Goal: Task Accomplishment & Management: Use online tool/utility

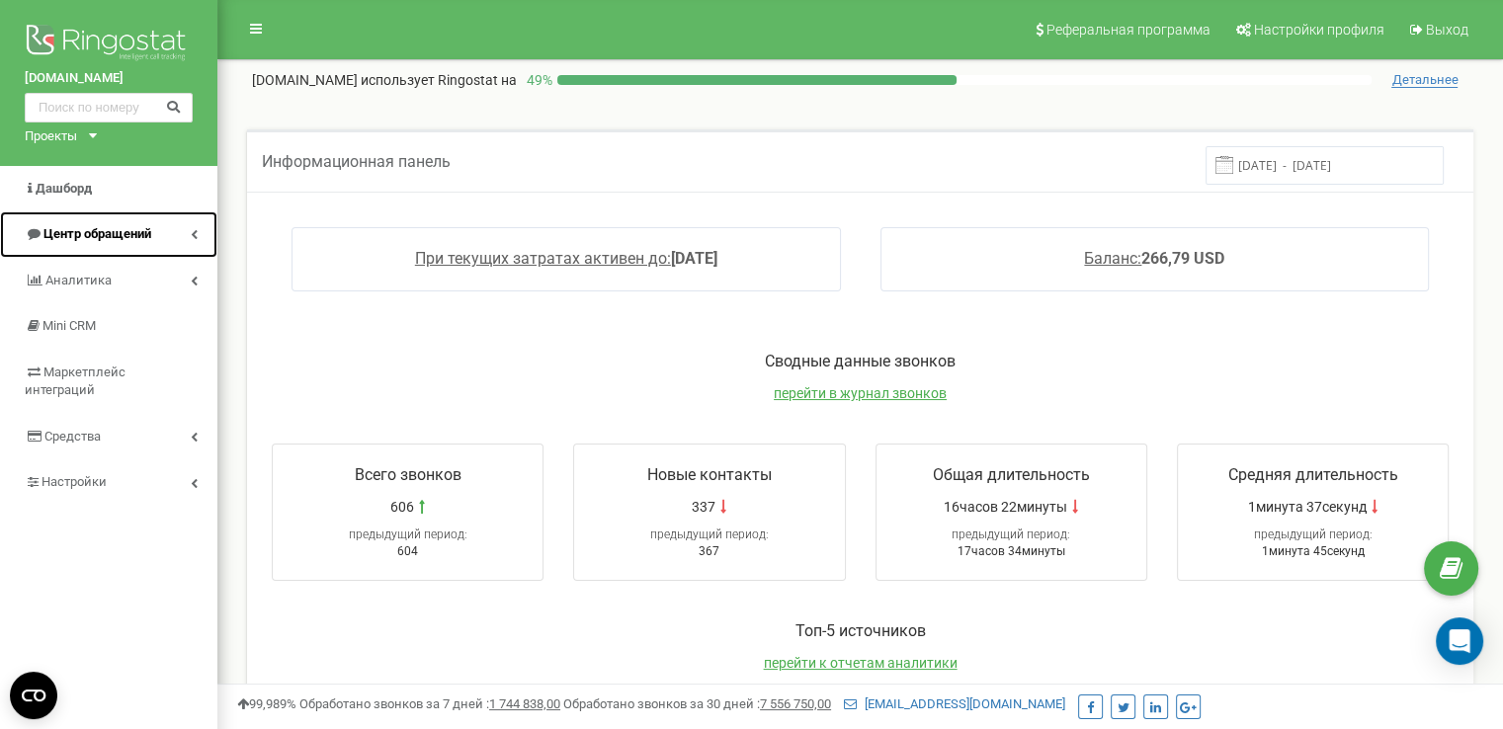
click at [126, 229] on span "Центр обращений" at bounding box center [97, 233] width 108 height 15
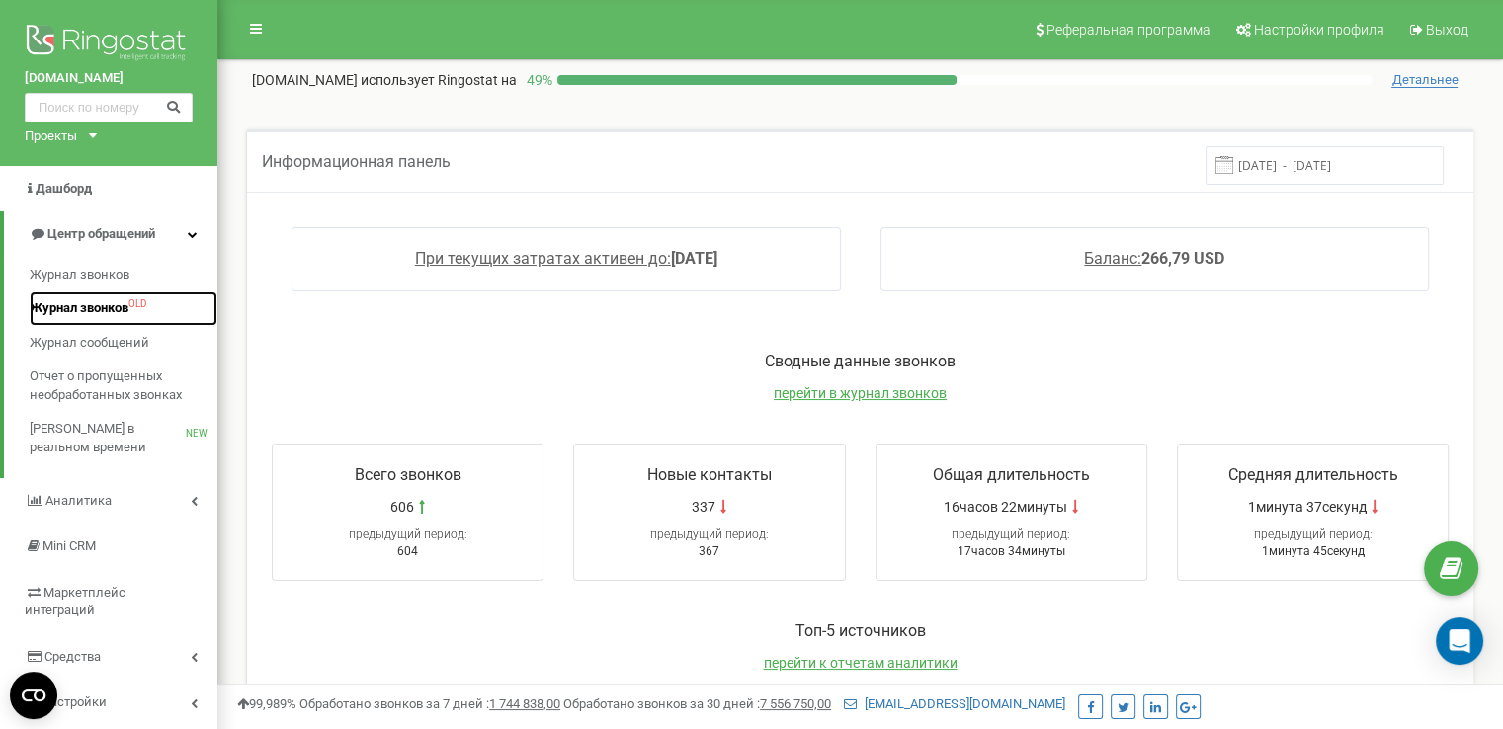
click at [88, 309] on span "Журнал звонков" at bounding box center [79, 308] width 99 height 19
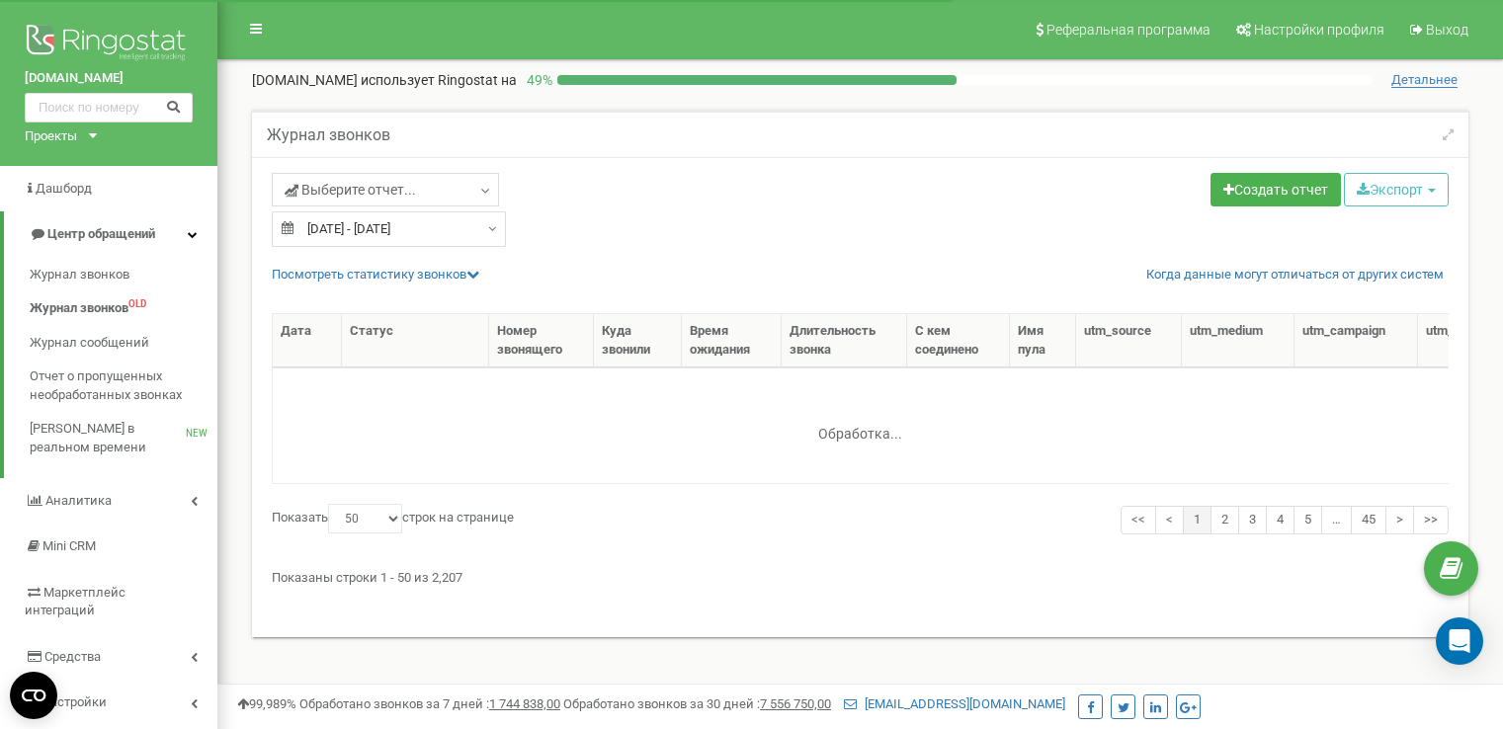
select select "50"
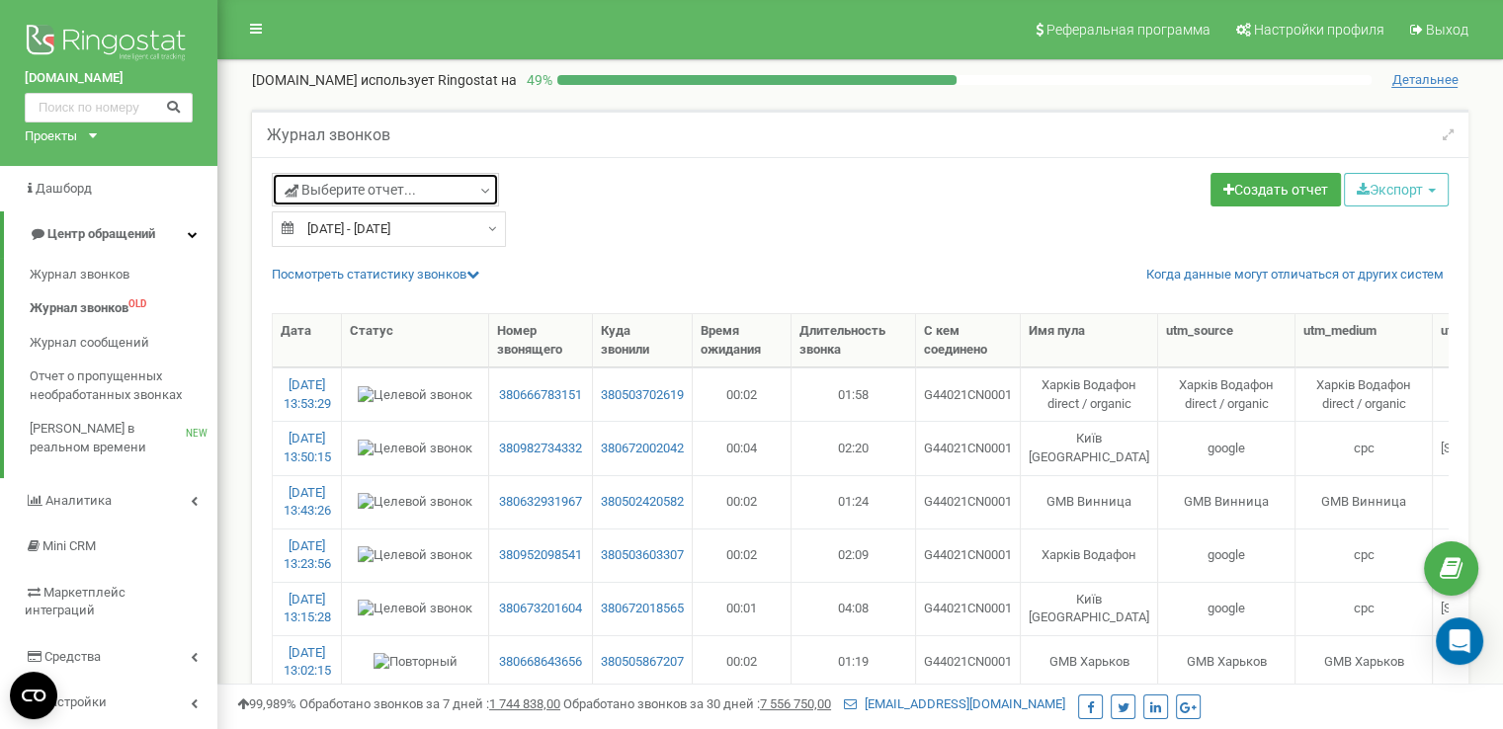
click at [440, 195] on link "Выберите отчет..." at bounding box center [385, 190] width 227 height 34
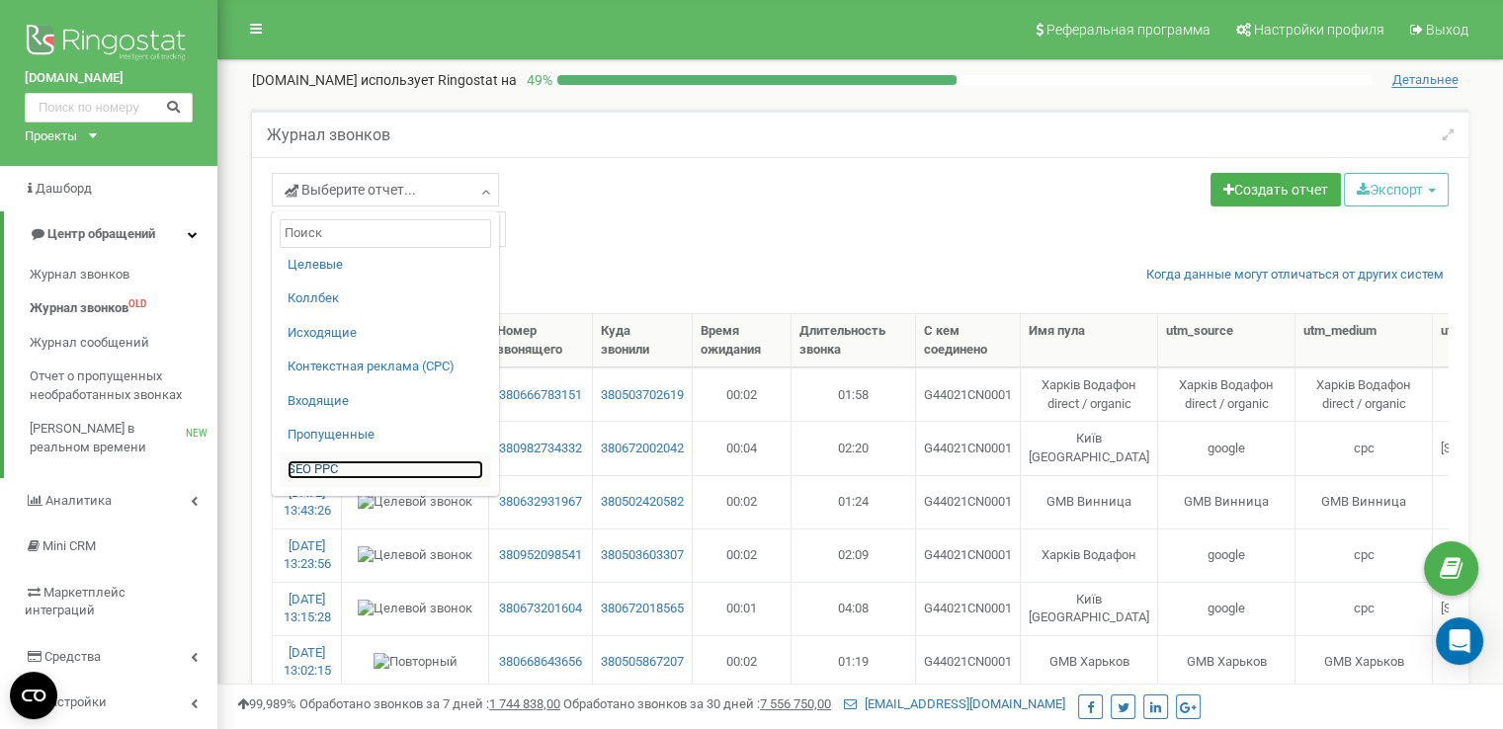
click at [321, 468] on link "SЕО PPС" at bounding box center [386, 469] width 196 height 19
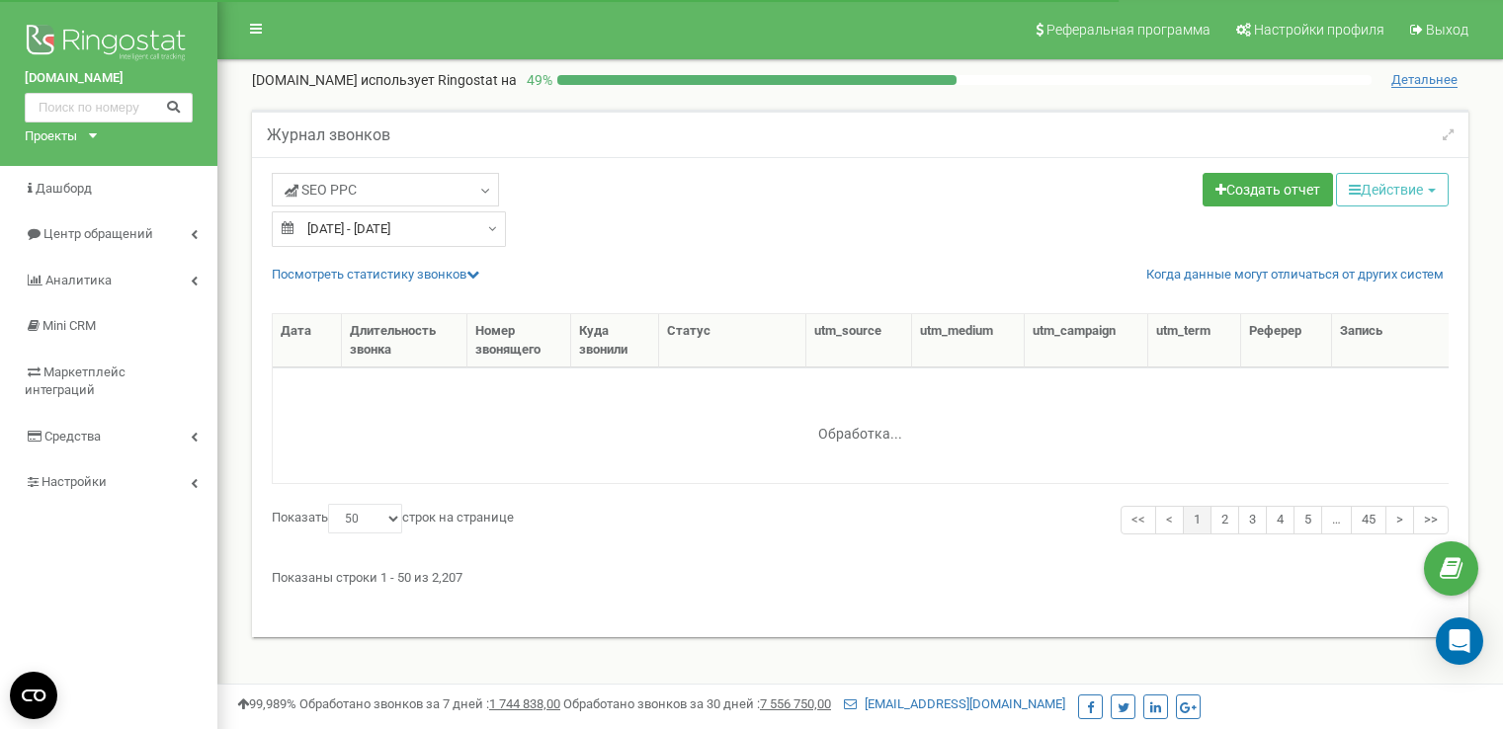
select select "50"
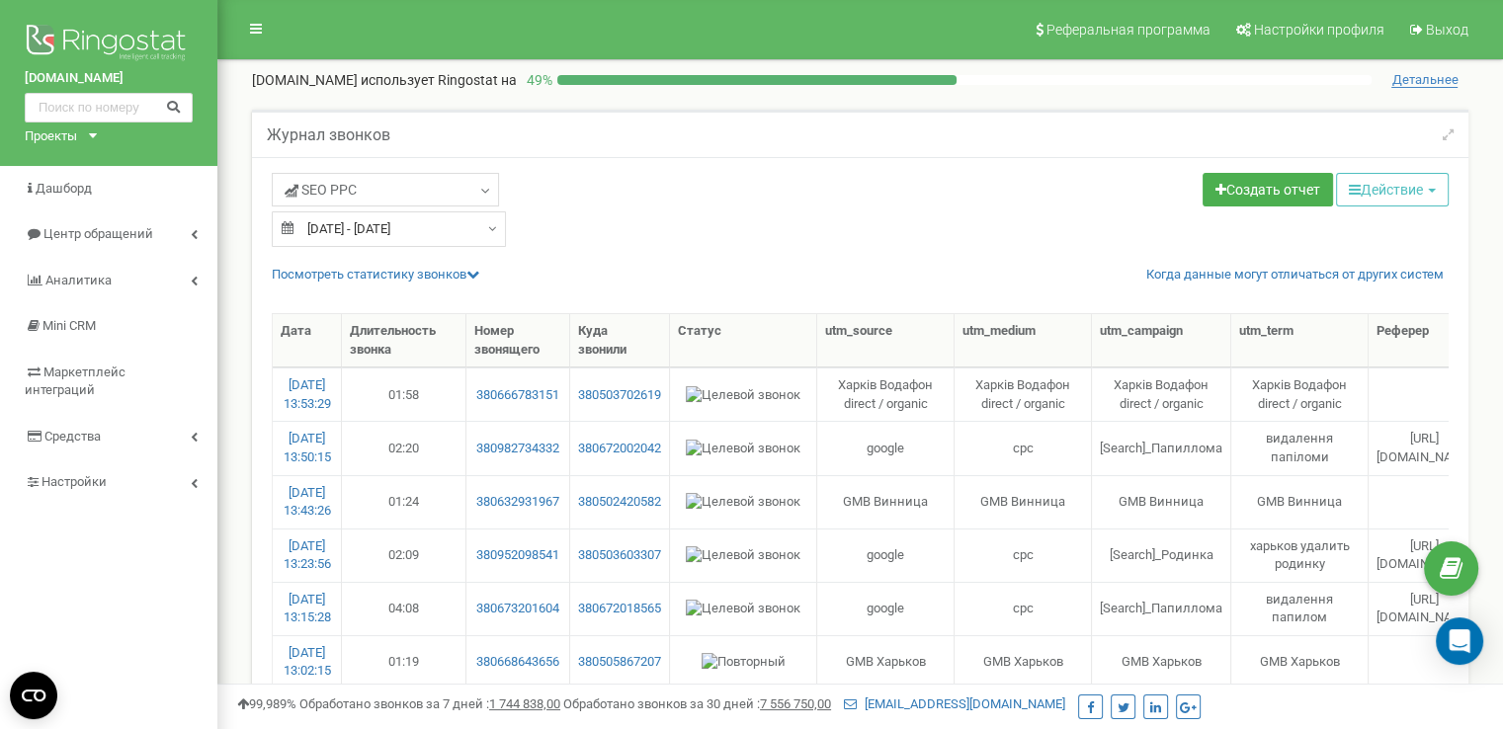
type input "21.07.2025"
type input "20.08.2025"
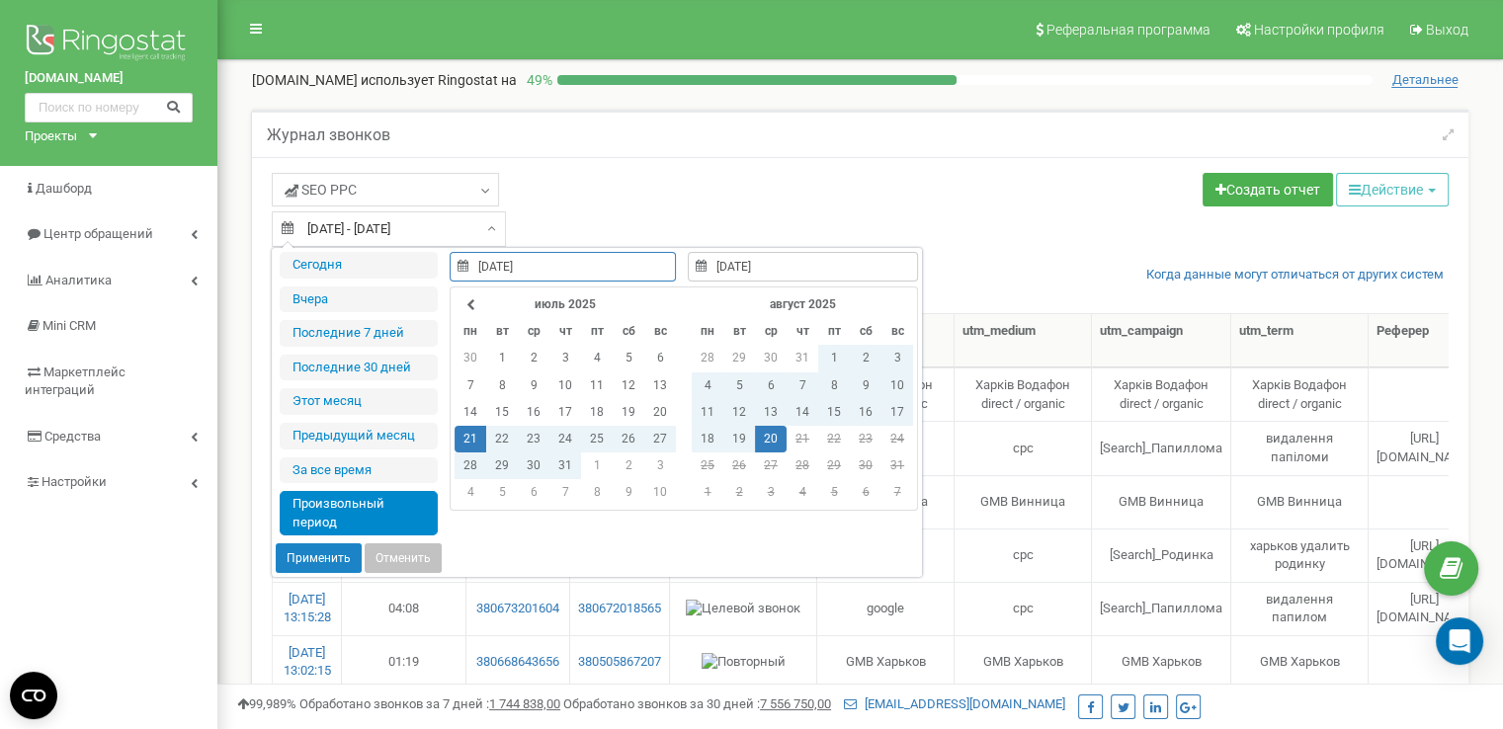
click at [451, 219] on input "21.07.2025 - 20.08.2025" at bounding box center [389, 229] width 234 height 36
click at [762, 437] on td "20" at bounding box center [771, 439] width 32 height 27
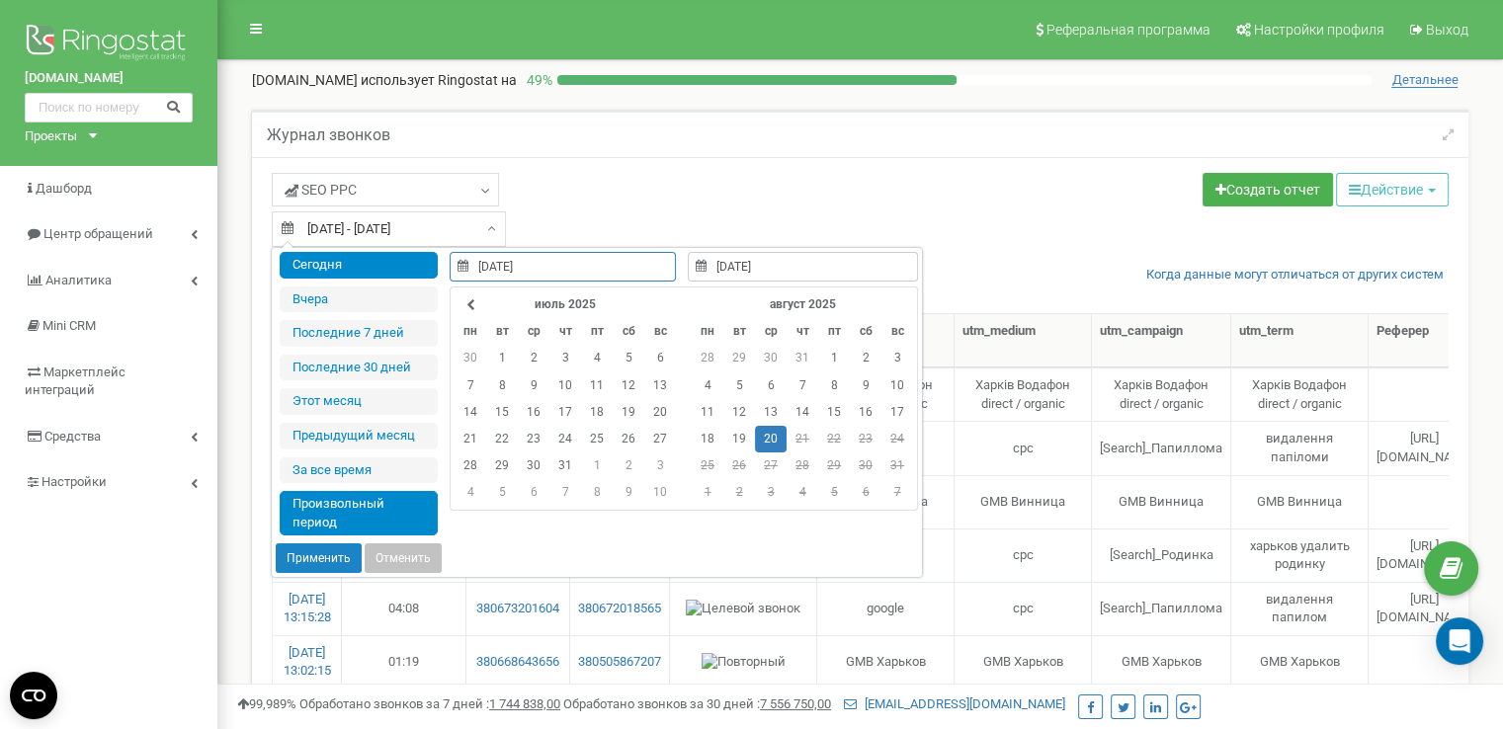
type input "20.08.2025"
click at [326, 555] on button "Применить" at bounding box center [319, 558] width 86 height 30
type input "[DATE] - [DATE]"
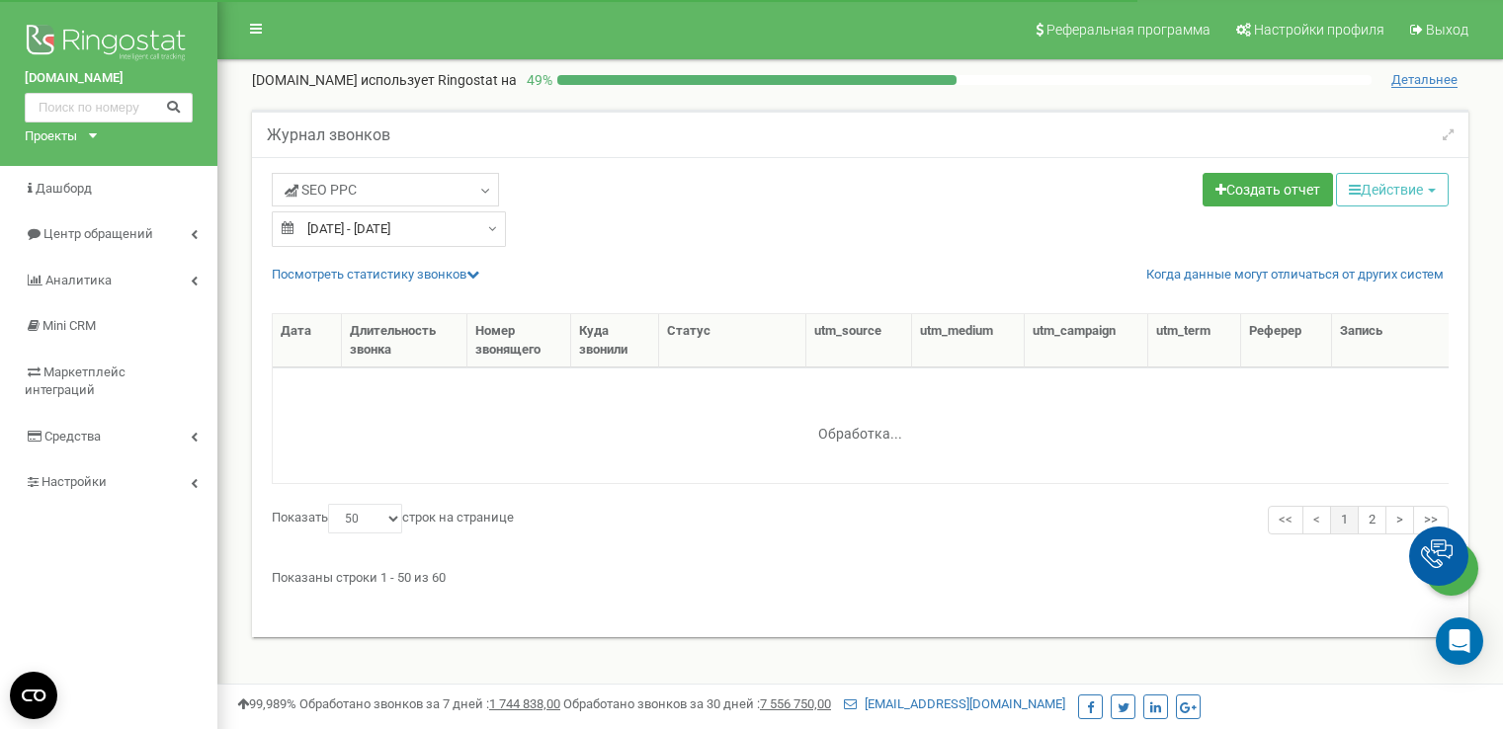
select select "50"
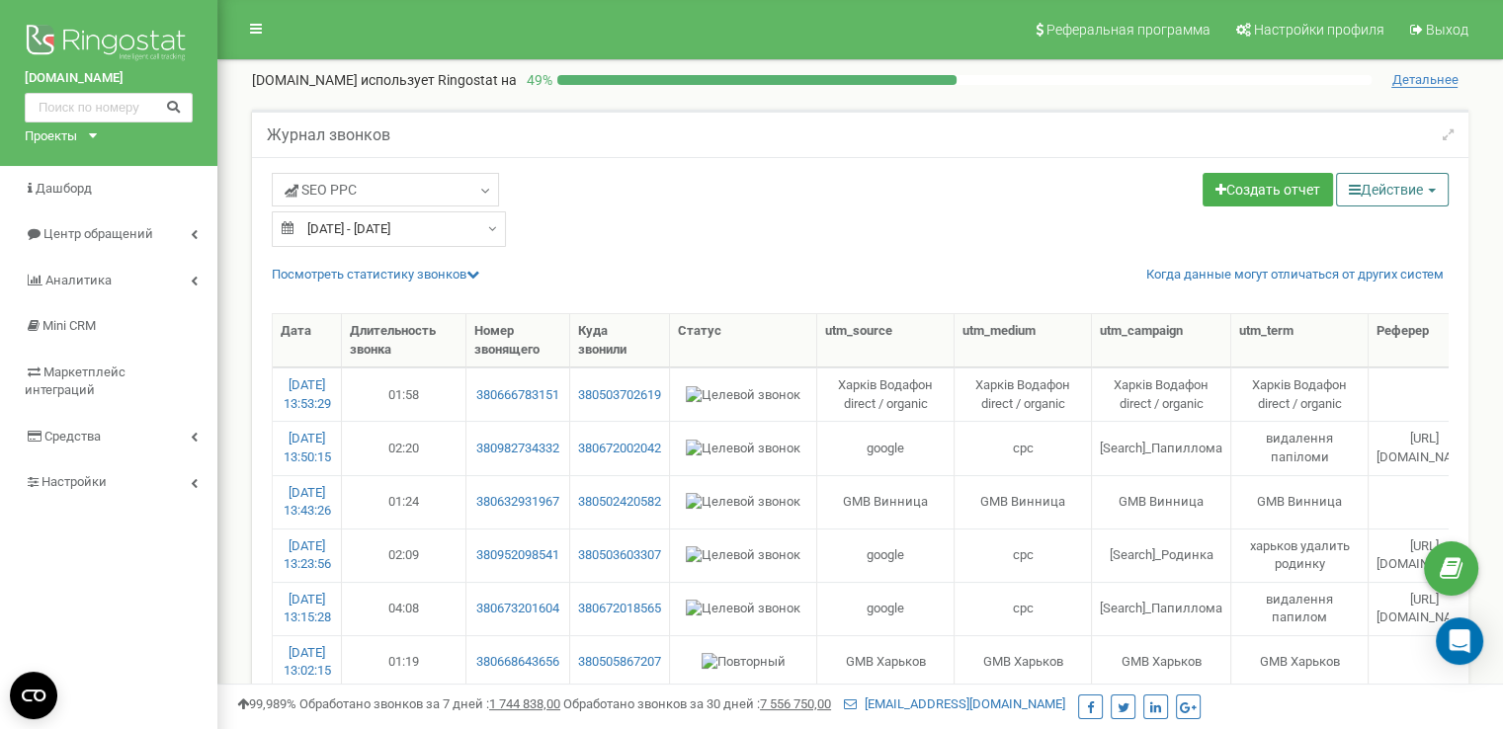
click at [1402, 195] on button "Действие" at bounding box center [1392, 190] width 113 height 34
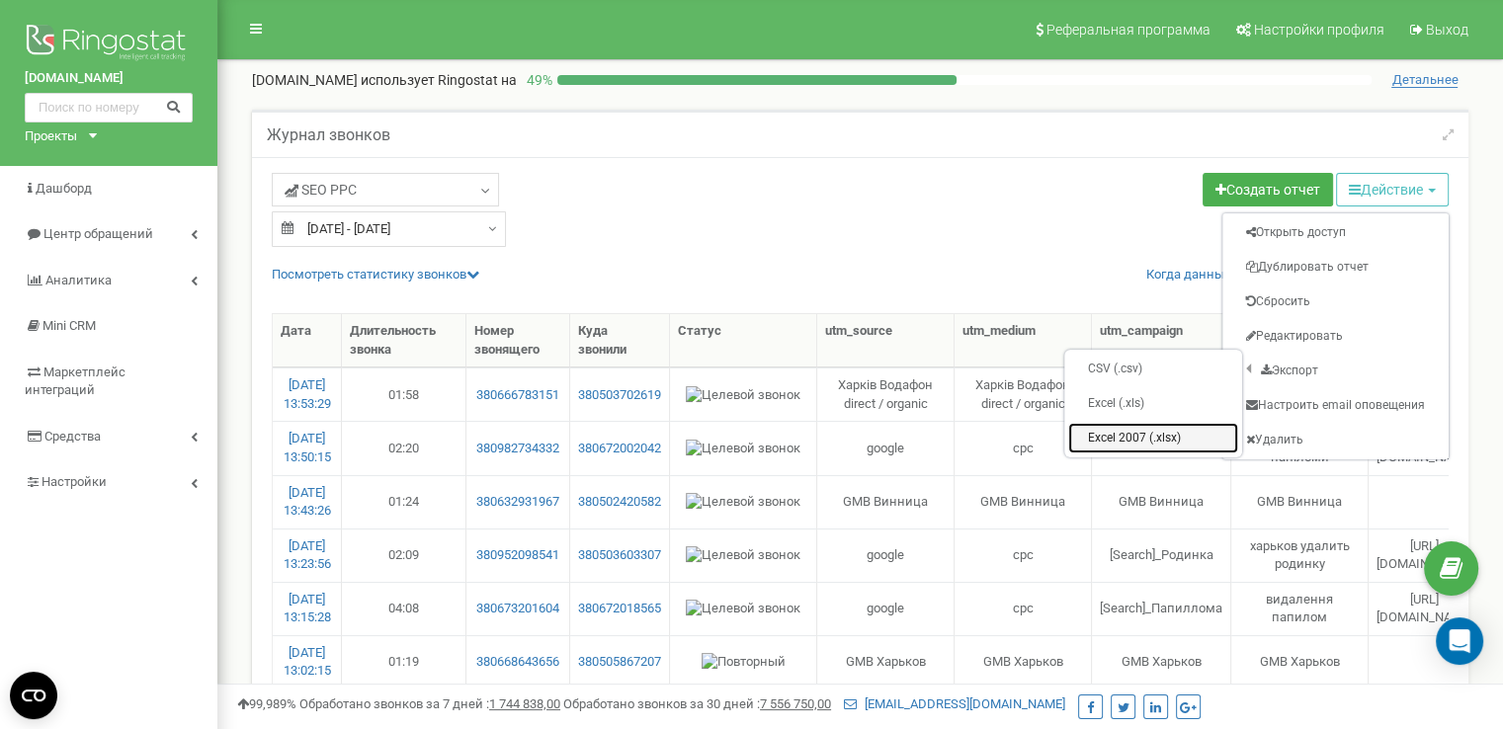
click at [1168, 434] on link "Excel 2007 (.xlsx)" at bounding box center [1153, 438] width 170 height 31
